Goal: Task Accomplishment & Management: Use online tool/utility

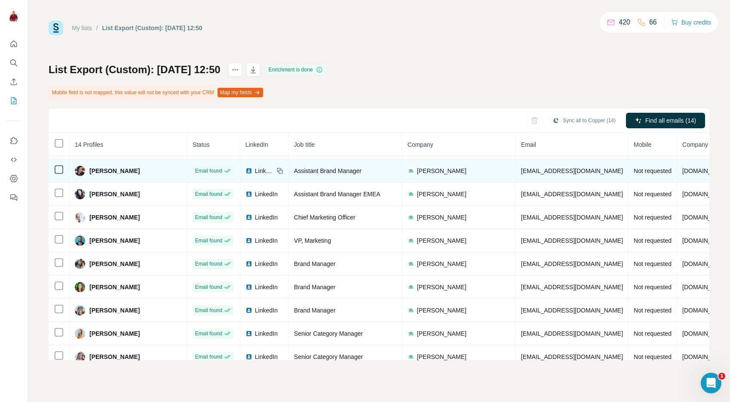
scroll to position [121, 0]
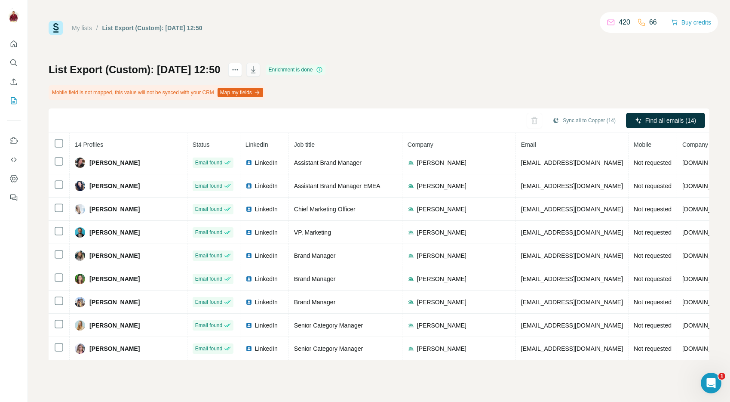
click at [258, 70] on icon "button" at bounding box center [253, 69] width 9 height 9
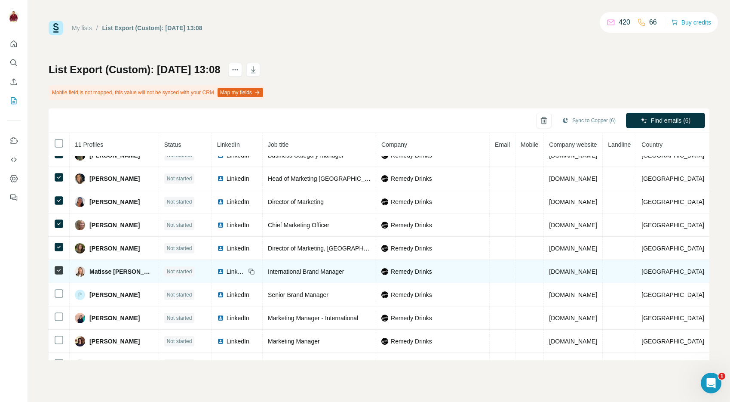
scroll to position [52, 0]
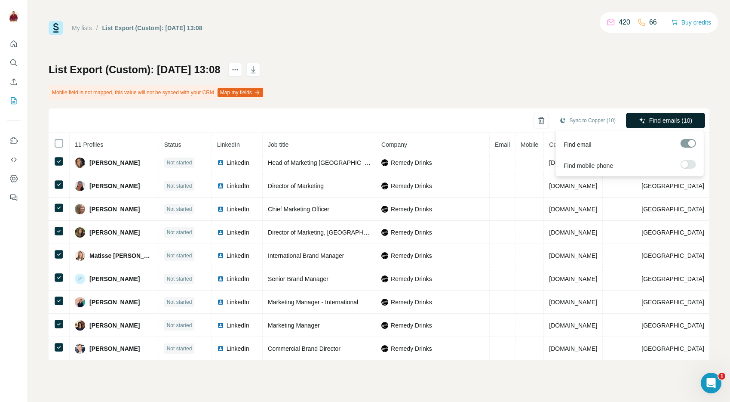
click at [687, 121] on span "Find emails (10)" at bounding box center [670, 120] width 43 height 9
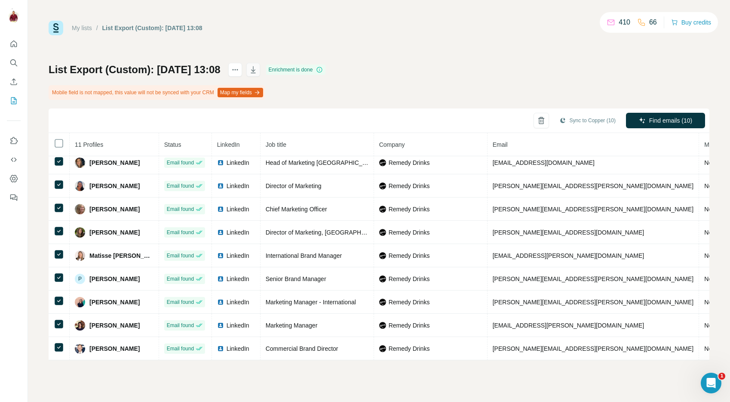
click at [258, 72] on icon "button" at bounding box center [253, 69] width 9 height 9
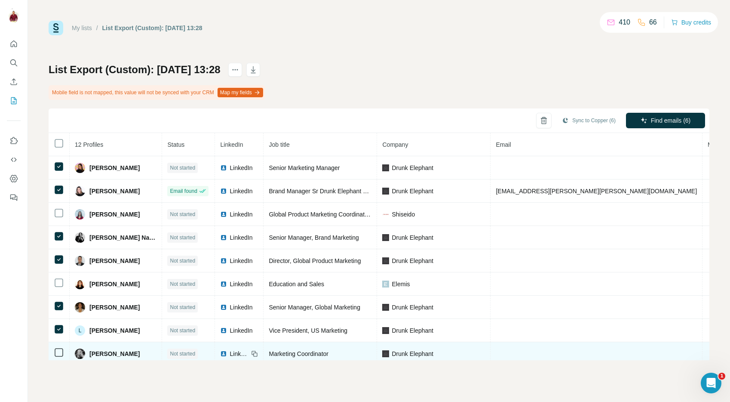
click at [58, 356] on icon at bounding box center [59, 352] width 10 height 10
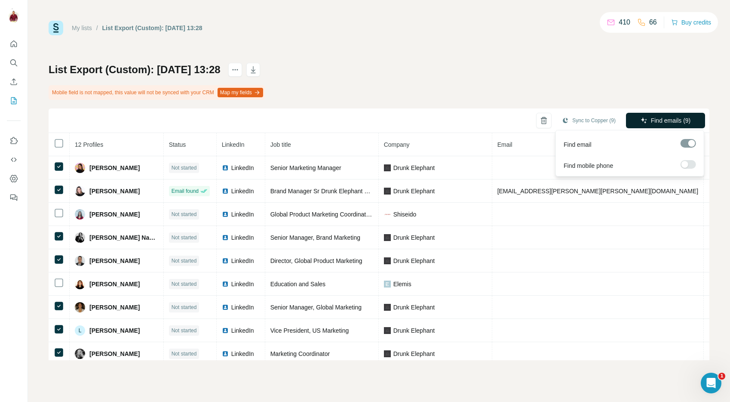
click at [672, 119] on span "Find emails (9)" at bounding box center [671, 120] width 40 height 9
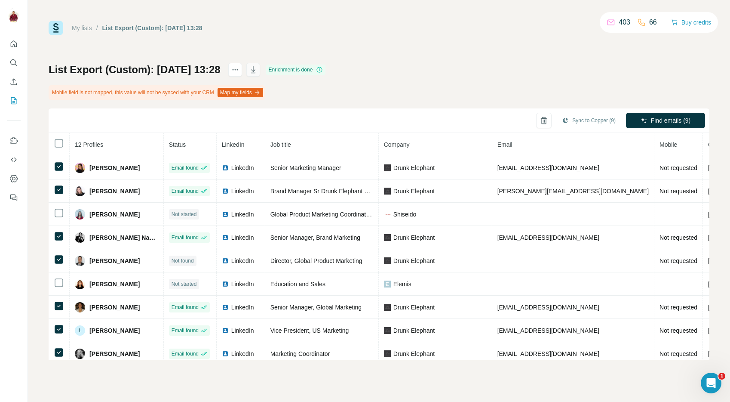
click at [258, 72] on icon "button" at bounding box center [253, 69] width 9 height 9
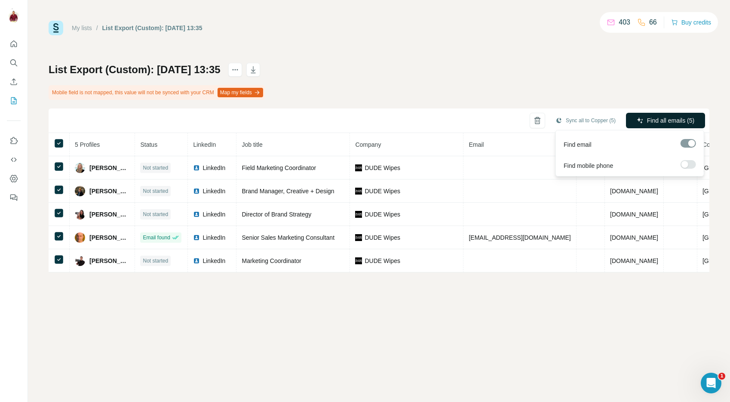
click at [675, 120] on span "Find all emails (5)" at bounding box center [670, 120] width 47 height 9
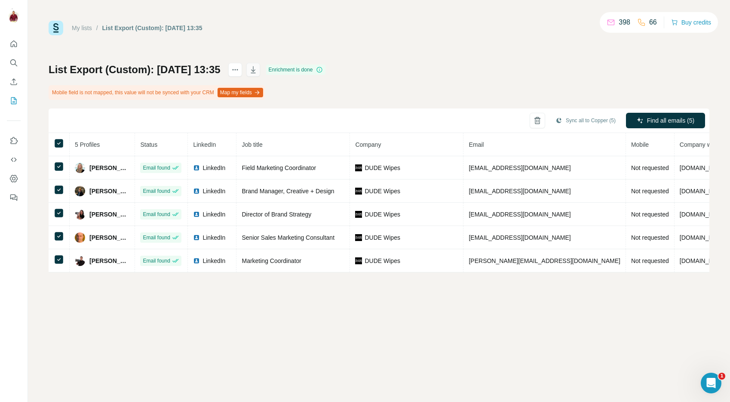
click at [258, 69] on icon "button" at bounding box center [253, 69] width 9 height 9
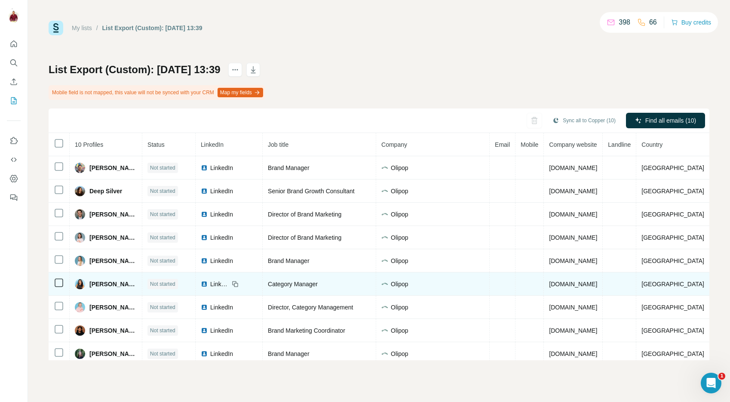
scroll to position [28, 0]
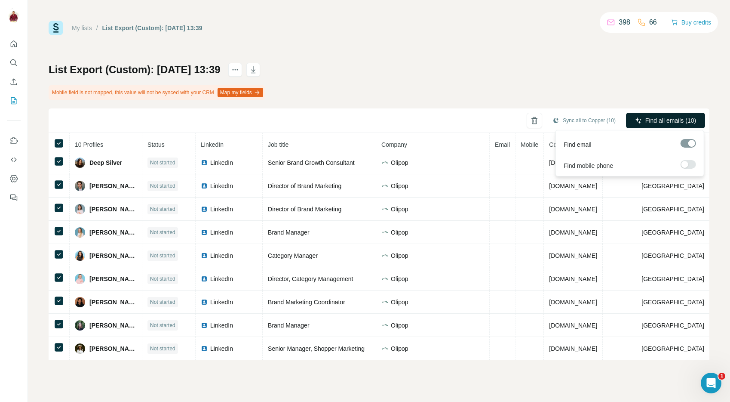
click at [659, 122] on span "Find all emails (10)" at bounding box center [670, 120] width 51 height 9
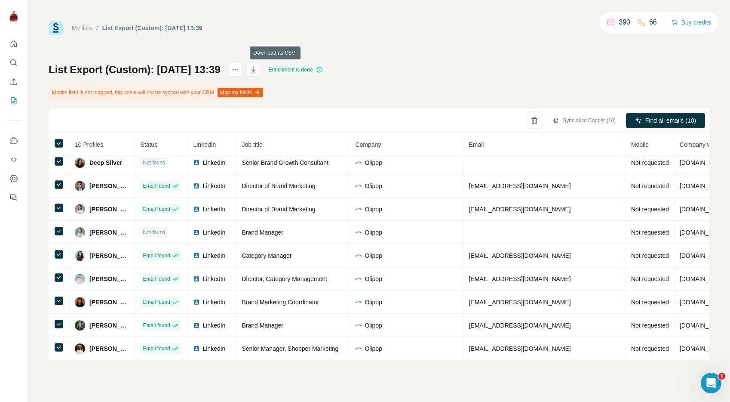
click at [255, 70] on icon "button" at bounding box center [253, 69] width 5 height 7
click at [124, 25] on div "List Export (Custom): 08/10/2025 13:39" at bounding box center [152, 28] width 100 height 9
click at [87, 28] on link "My lists" at bounding box center [82, 28] width 20 height 7
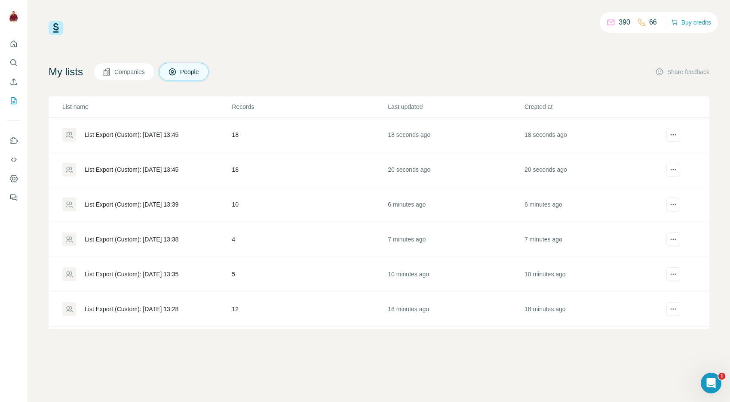
click at [178, 132] on div "List Export (Custom): 08/10/2025 13:45" at bounding box center [132, 134] width 94 height 9
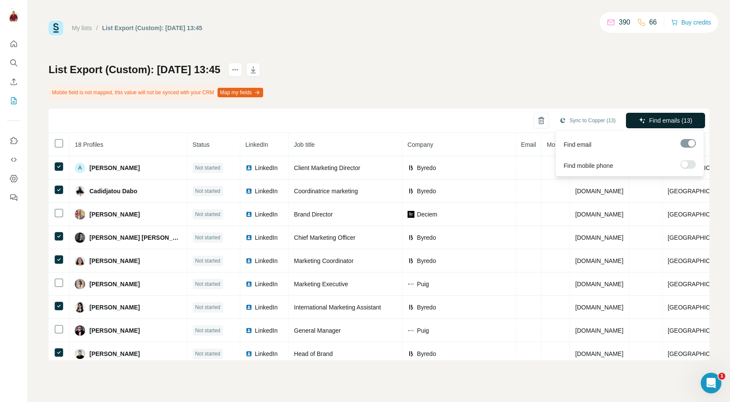
click at [678, 122] on span "Find emails (13)" at bounding box center [670, 120] width 43 height 9
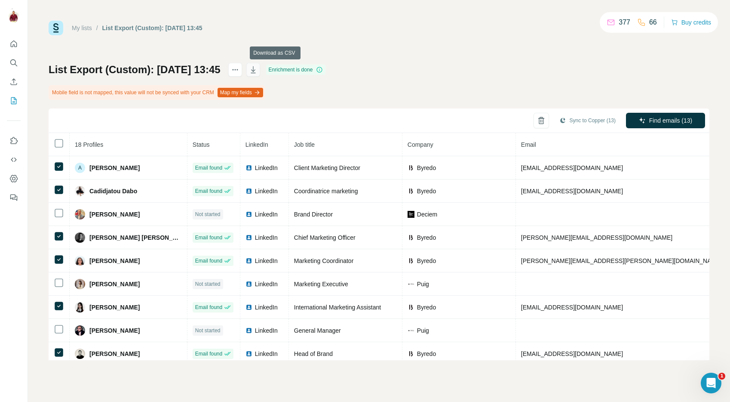
click at [255, 73] on icon "button" at bounding box center [253, 69] width 5 height 7
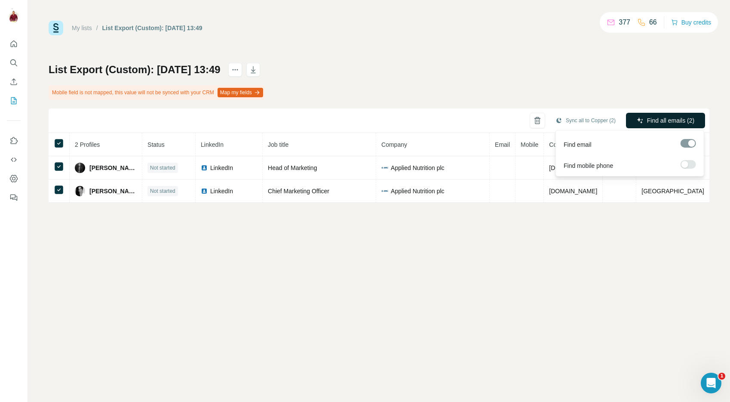
click at [657, 122] on span "Find all emails (2)" at bounding box center [670, 120] width 47 height 9
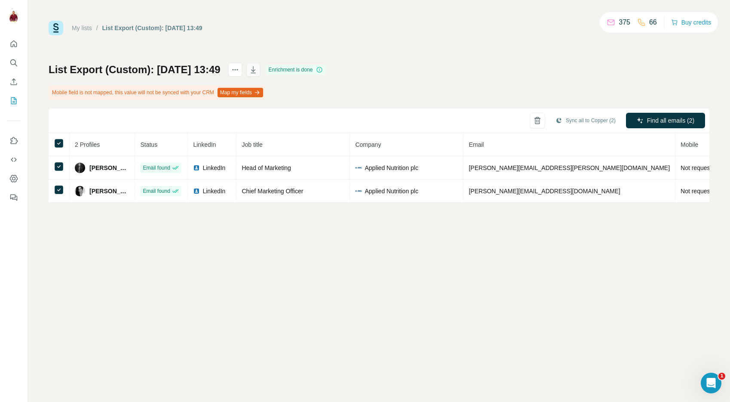
click at [258, 69] on icon "button" at bounding box center [253, 69] width 9 height 9
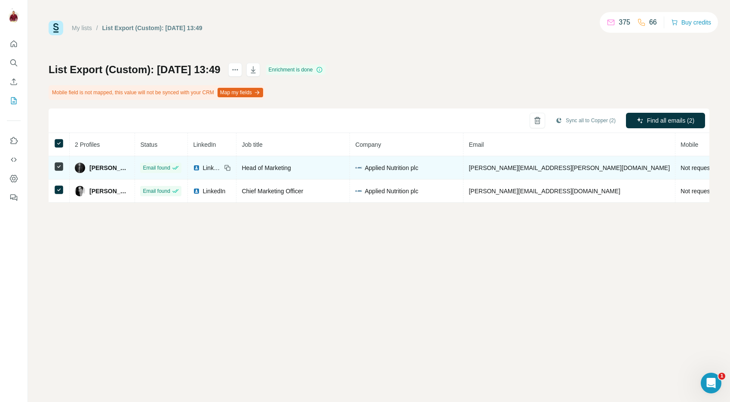
click at [530, 170] on span "jason.dowling@appliednutrition.uk" at bounding box center [569, 167] width 201 height 7
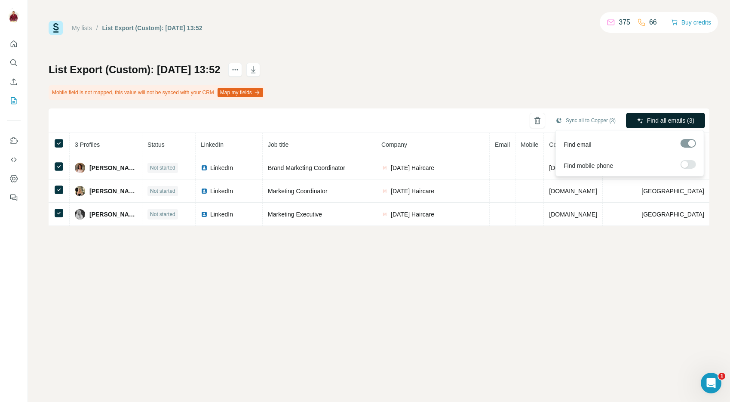
click at [659, 120] on span "Find all emails (3)" at bounding box center [670, 120] width 47 height 9
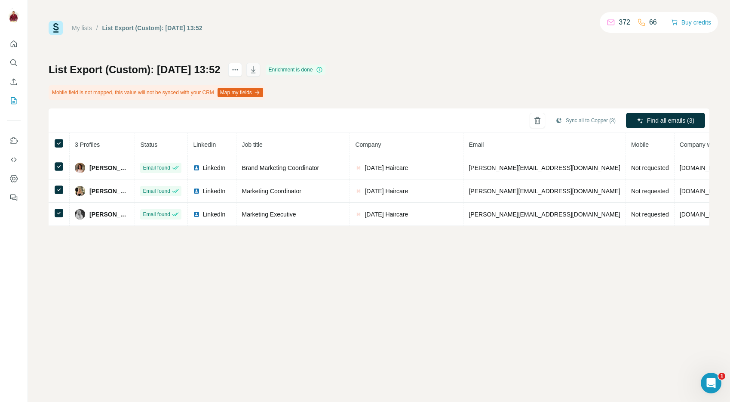
click at [258, 70] on icon "button" at bounding box center [253, 69] width 9 height 9
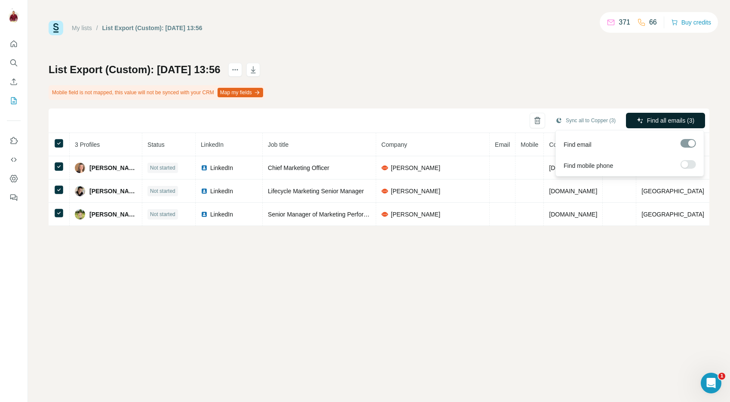
click at [661, 117] on span "Find all emails (3)" at bounding box center [670, 120] width 47 height 9
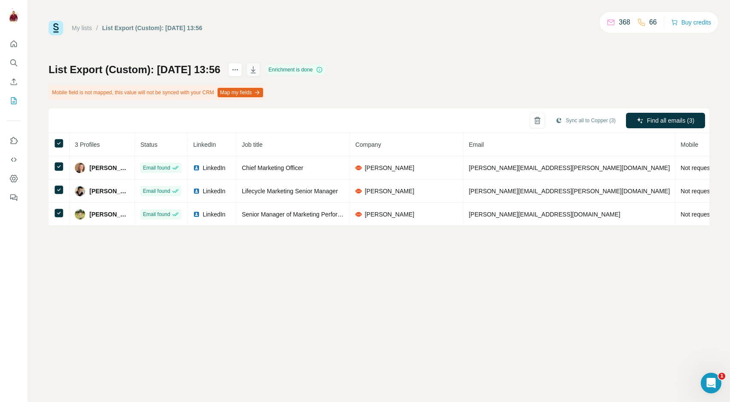
click at [258, 69] on icon "button" at bounding box center [253, 69] width 9 height 9
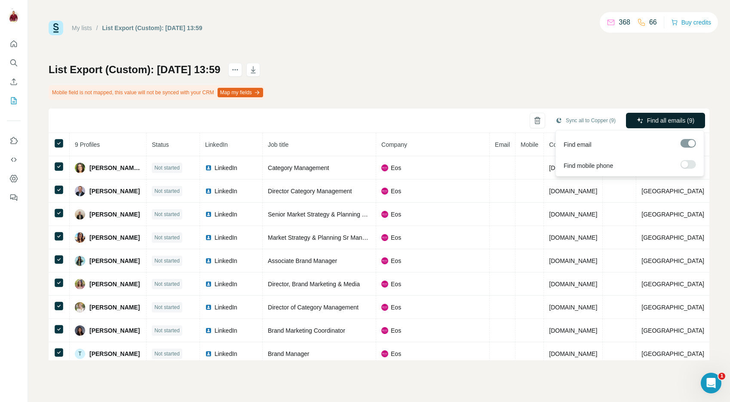
click at [660, 117] on span "Find all emails (9)" at bounding box center [670, 120] width 47 height 9
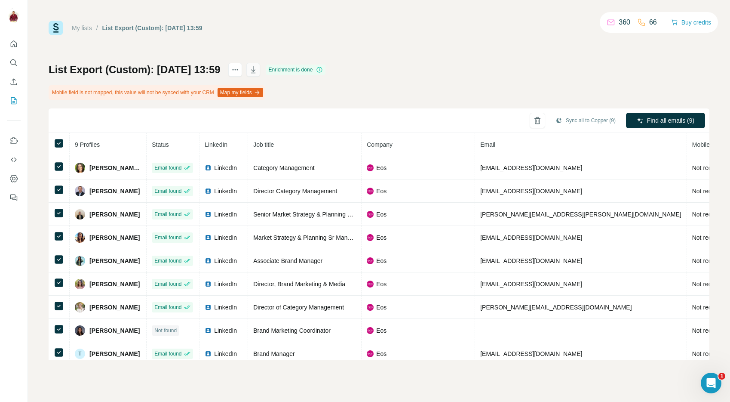
click at [258, 72] on icon "button" at bounding box center [253, 69] width 9 height 9
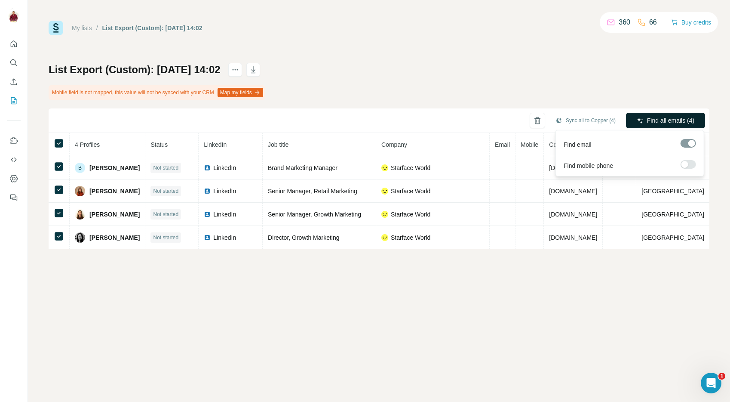
click at [672, 122] on span "Find all emails (4)" at bounding box center [670, 120] width 47 height 9
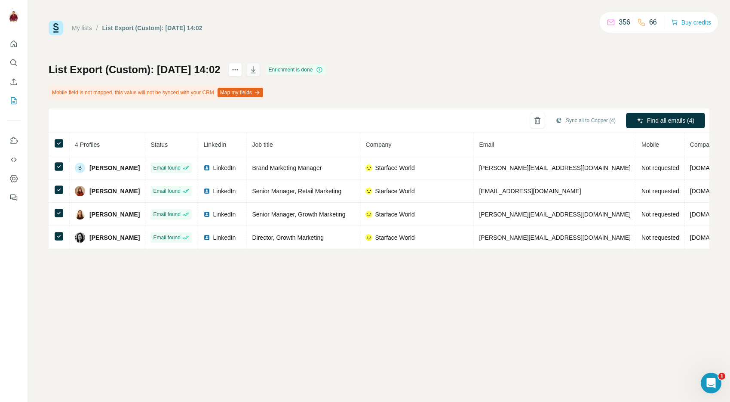
click at [258, 71] on icon "button" at bounding box center [253, 69] width 9 height 9
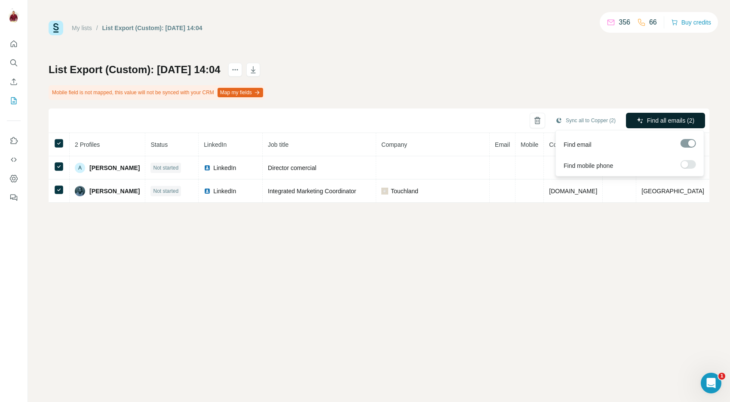
click at [656, 116] on span "Find all emails (2)" at bounding box center [670, 120] width 47 height 9
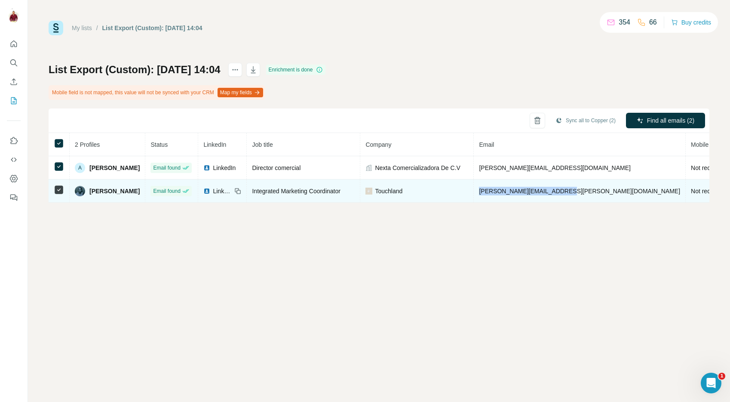
drag, startPoint x: 580, startPoint y: 192, endPoint x: 500, endPoint y: 189, distance: 79.2
click at [500, 189] on span "[PERSON_NAME][EMAIL_ADDRESS][PERSON_NAME][DOMAIN_NAME]" at bounding box center [579, 190] width 201 height 7
copy span "[PERSON_NAME][EMAIL_ADDRESS][PERSON_NAME][DOMAIN_NAME]"
click at [94, 194] on span "[PERSON_NAME]" at bounding box center [114, 191] width 50 height 9
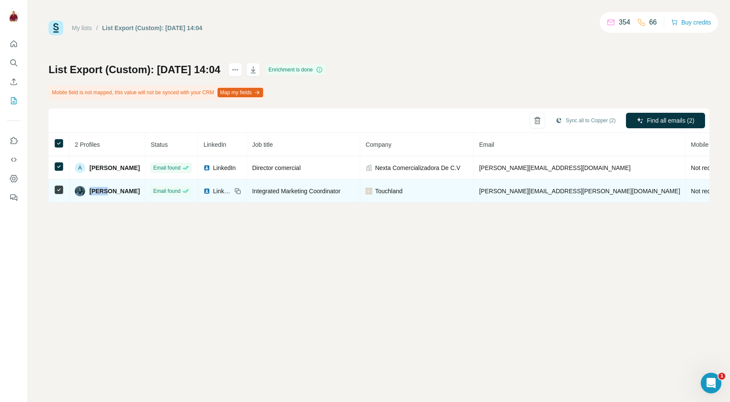
copy span "[PERSON_NAME]"
drag, startPoint x: 109, startPoint y: 191, endPoint x: 147, endPoint y: 190, distance: 37.9
click at [140, 190] on div "[PERSON_NAME]" at bounding box center [107, 191] width 65 height 10
drag, startPoint x: 147, startPoint y: 190, endPoint x: 115, endPoint y: 190, distance: 31.8
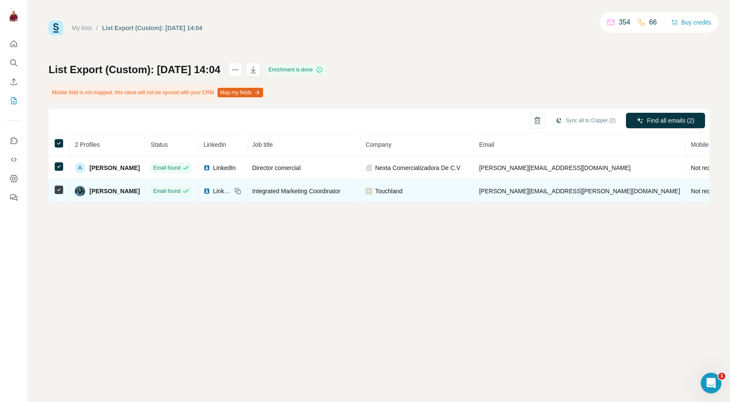
click at [115, 190] on div "Keyla Torres-Mejia" at bounding box center [107, 191] width 65 height 10
copy span "Torres-Mejia"
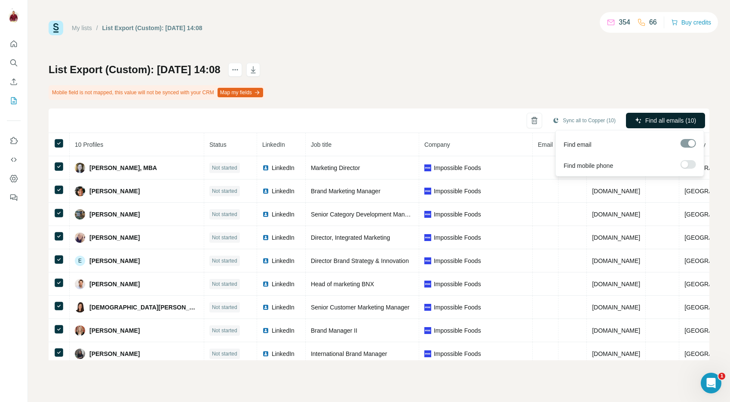
click at [657, 117] on span "Find all emails (10)" at bounding box center [670, 120] width 51 height 9
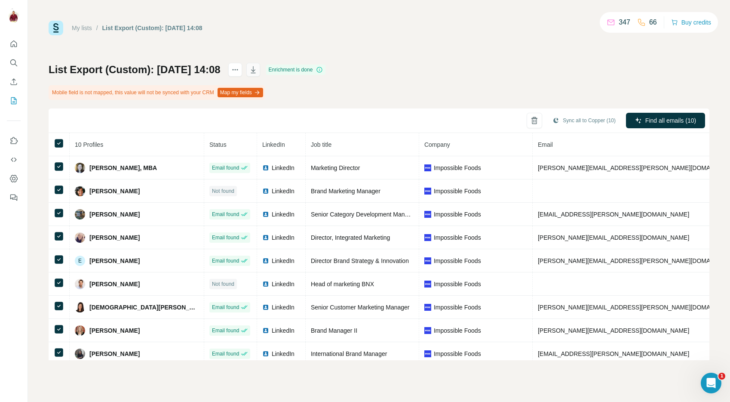
click at [258, 71] on icon "button" at bounding box center [253, 69] width 9 height 9
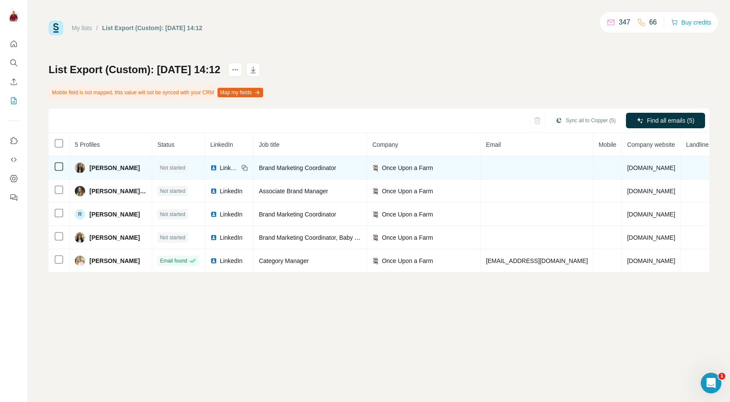
click at [64, 166] on icon at bounding box center [59, 166] width 10 height 10
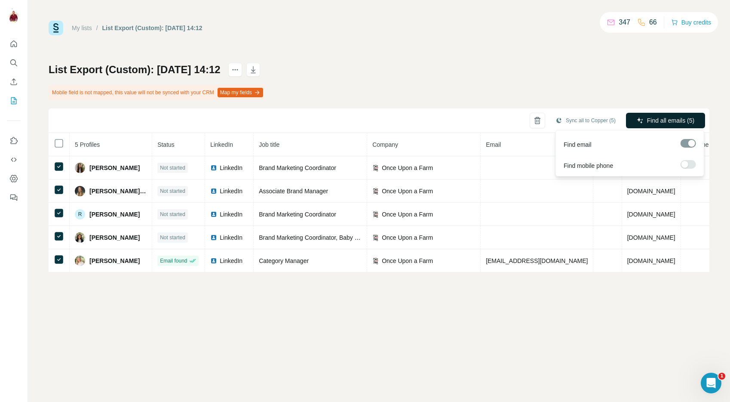
click at [675, 121] on span "Find all emails (5)" at bounding box center [670, 120] width 47 height 9
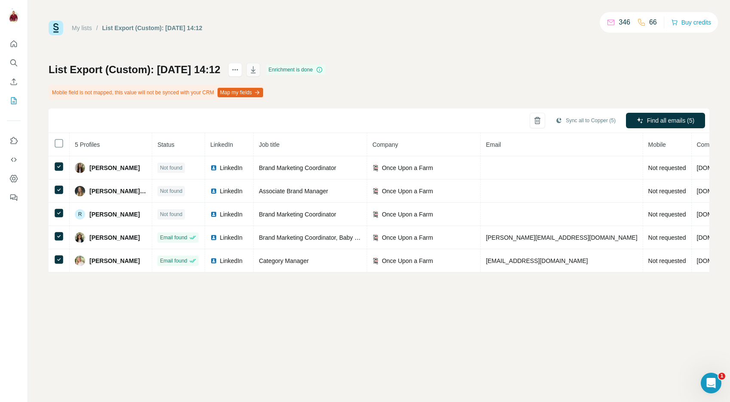
click at [258, 71] on icon "button" at bounding box center [253, 69] width 9 height 9
